Goal: Information Seeking & Learning: Learn about a topic

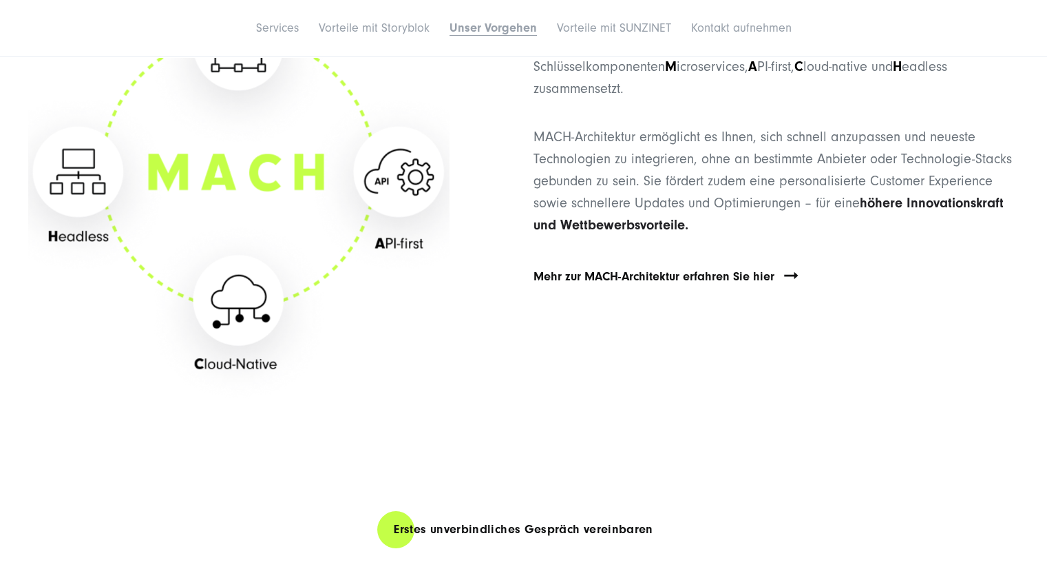
scroll to position [4680, 0]
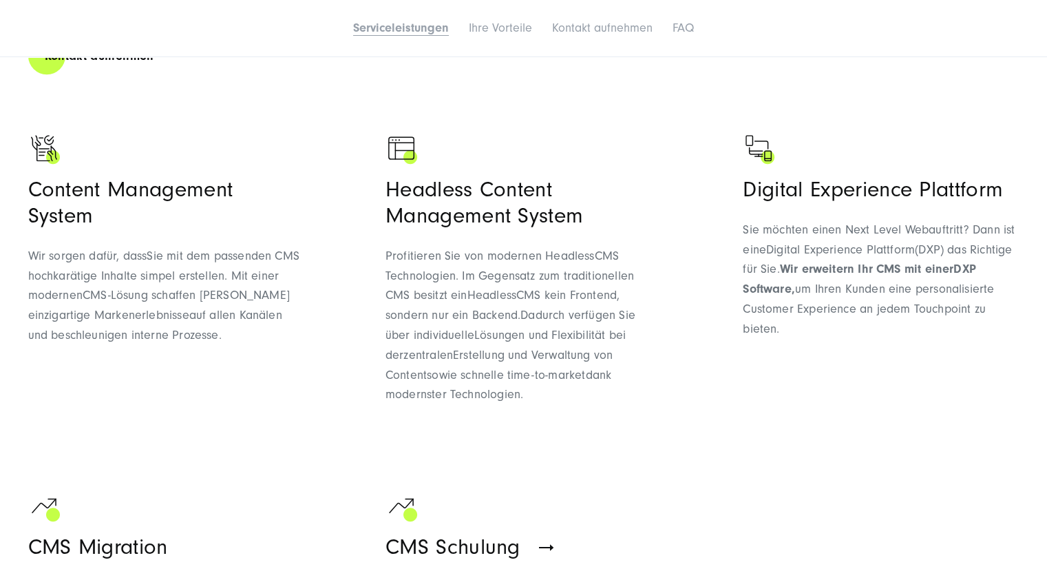
scroll to position [1170, 0]
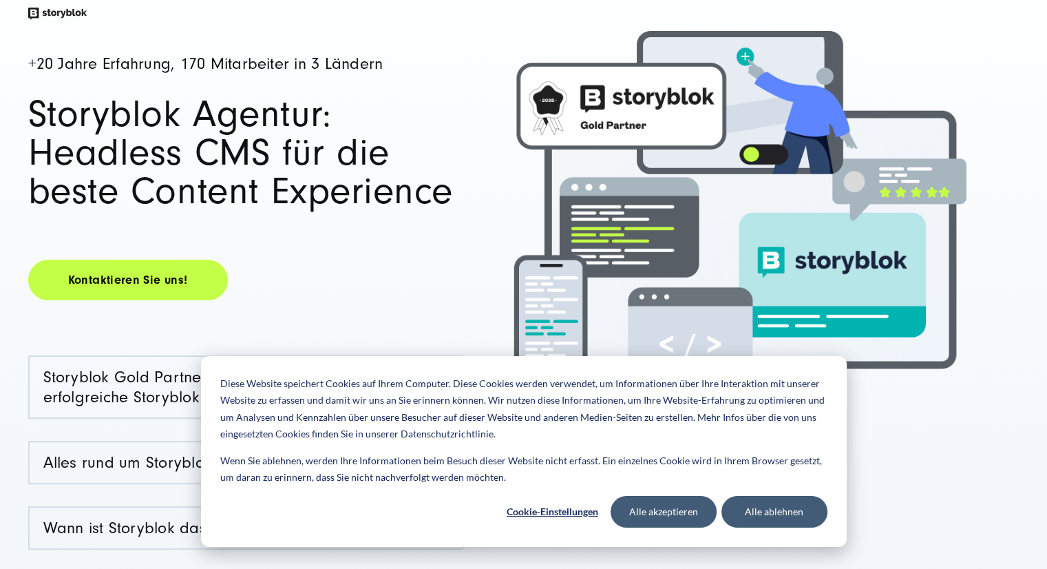
scroll to position [206, 0]
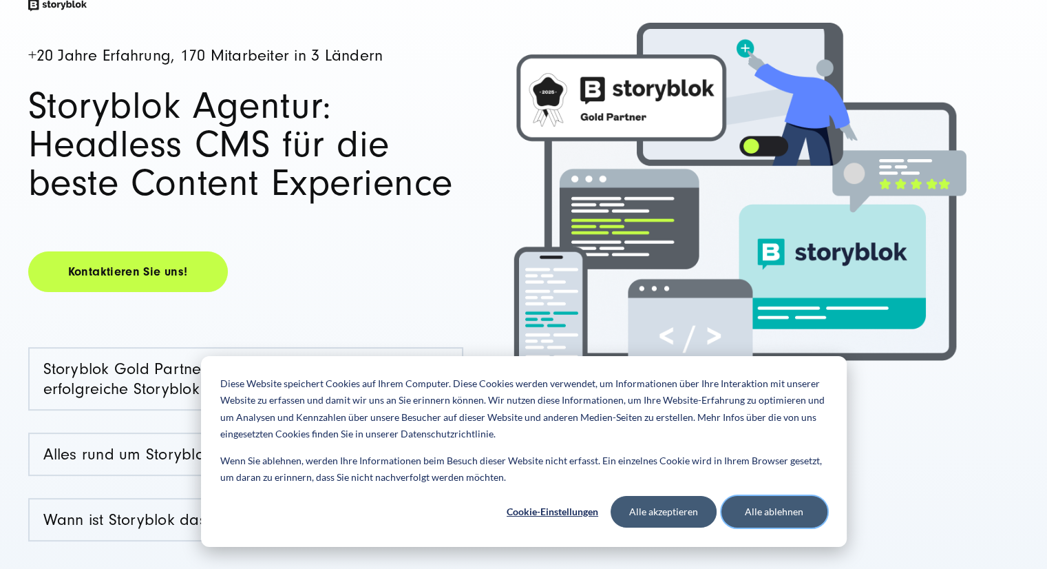
click at [770, 519] on button "Alle ablehnen" at bounding box center [774, 512] width 106 height 32
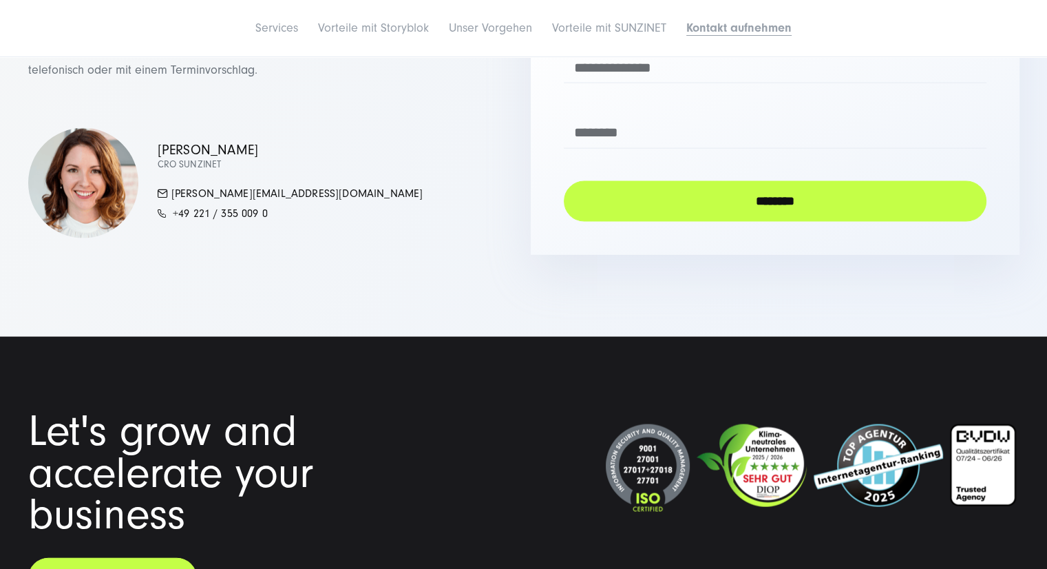
scroll to position [8575, 0]
